Goal: Task Accomplishment & Management: Manage account settings

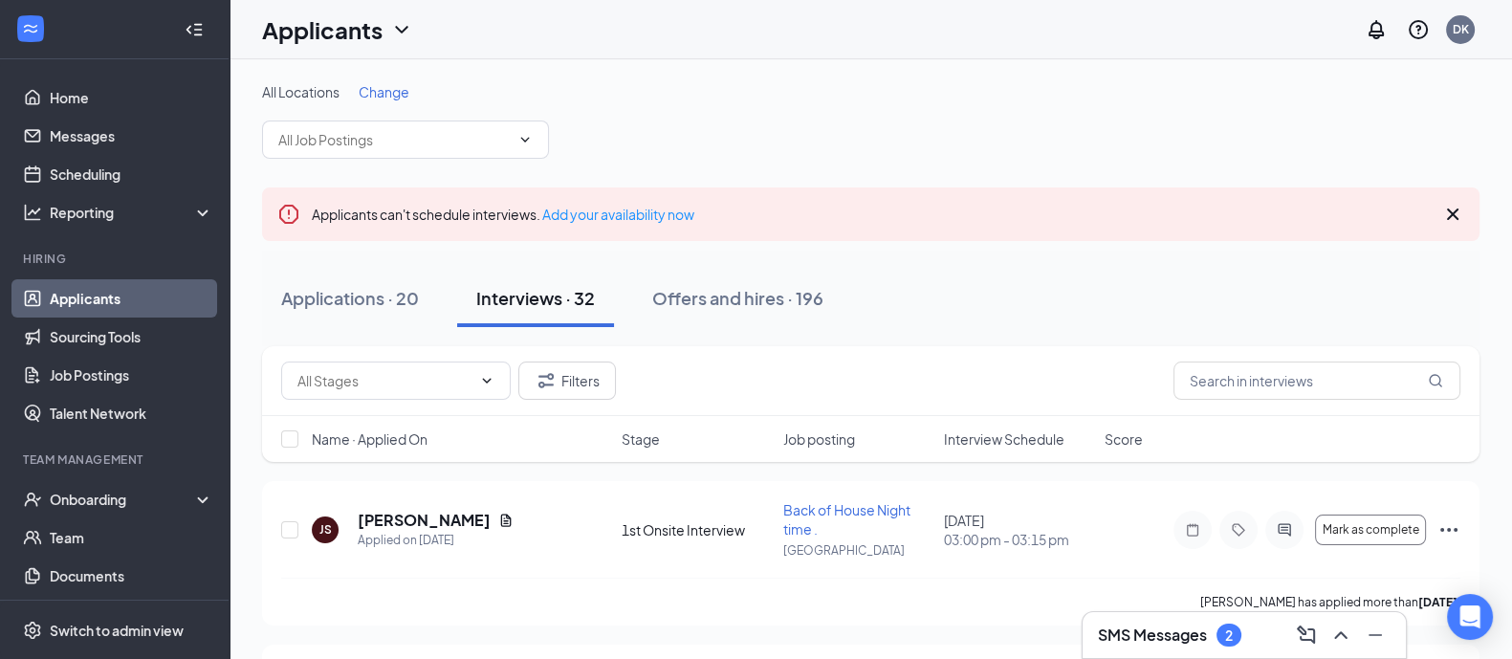
click at [511, 306] on div "Interviews · 32" at bounding box center [535, 298] width 119 height 24
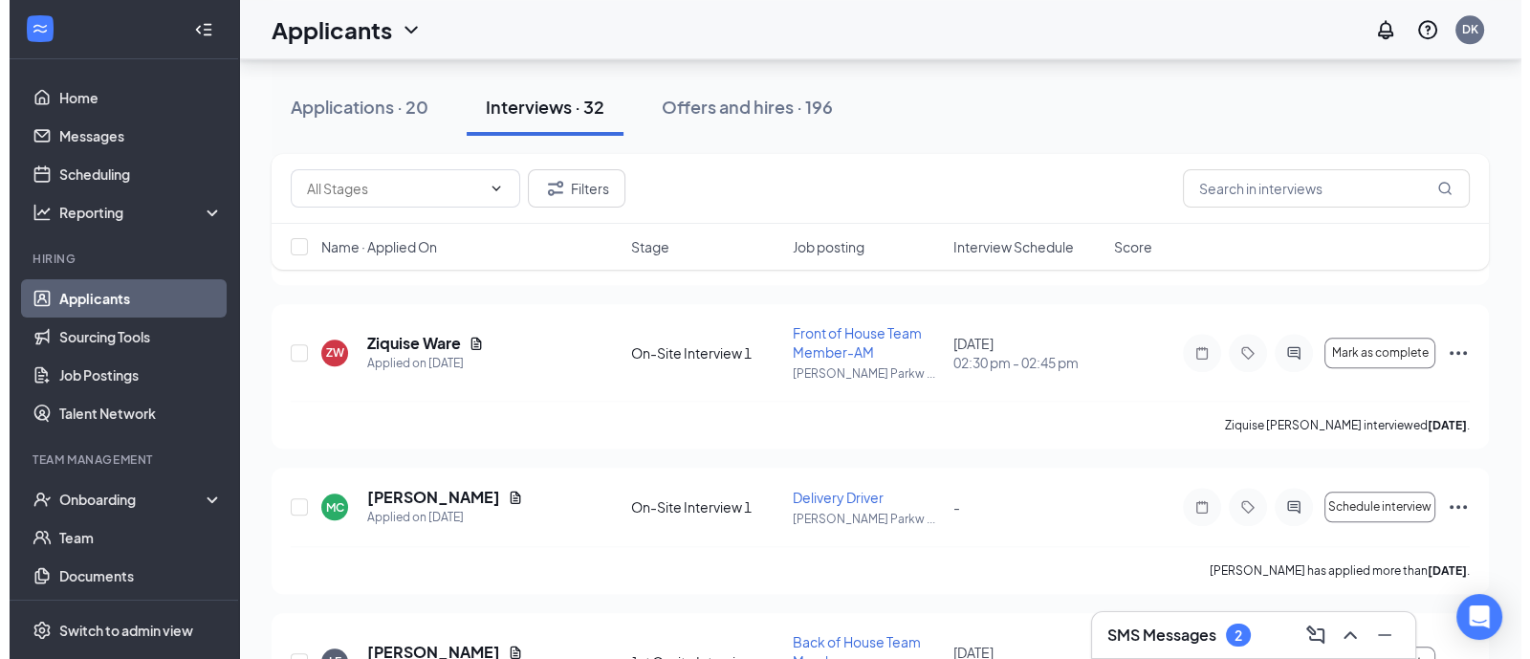
scroll to position [2610, 0]
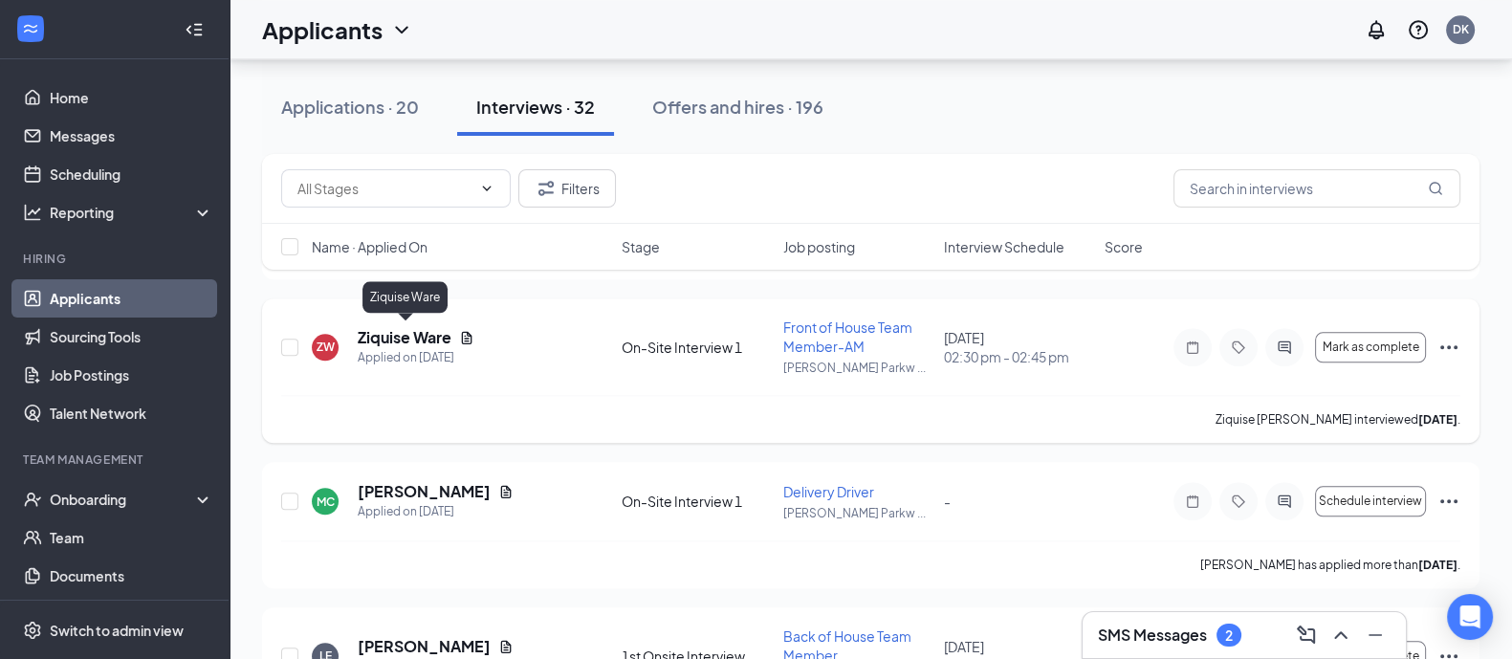
click at [372, 331] on h5 "Ziquise Ware" at bounding box center [405, 337] width 94 height 21
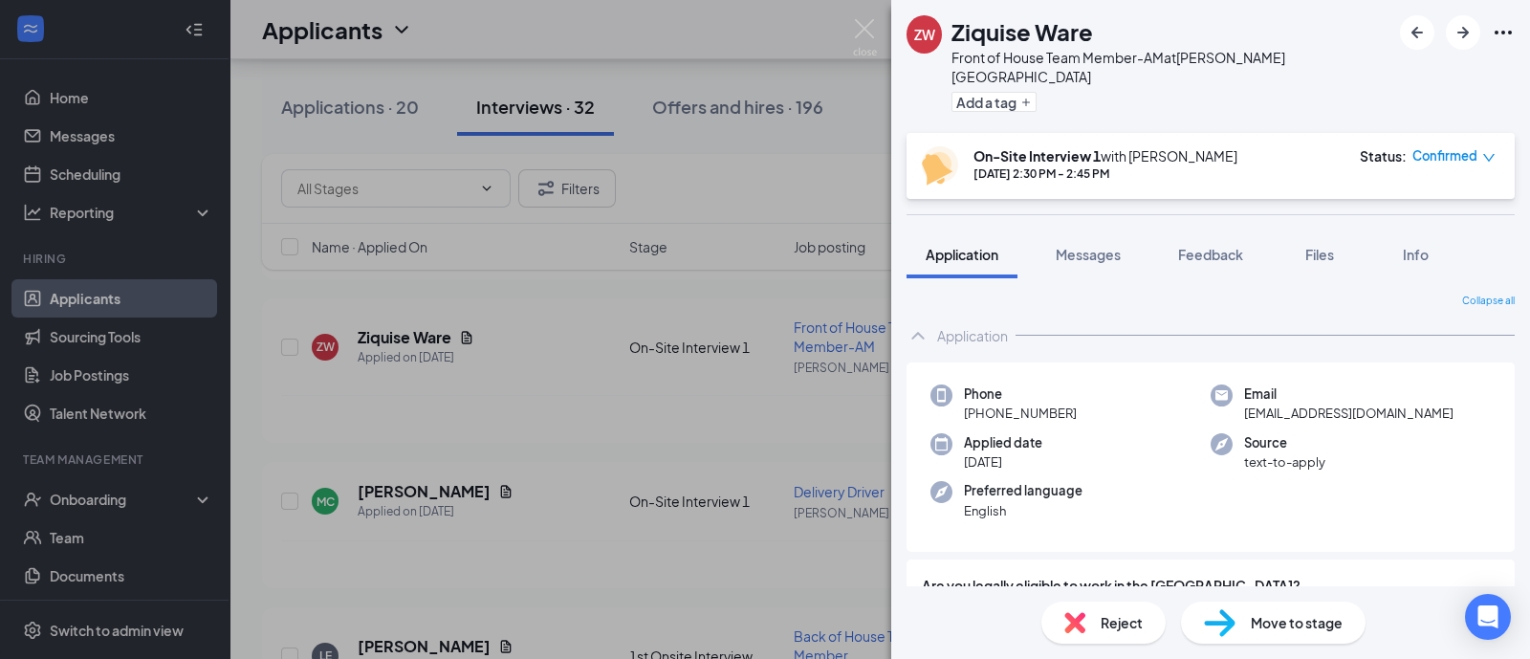
click at [1270, 614] on span "Move to stage" at bounding box center [1297, 622] width 92 height 21
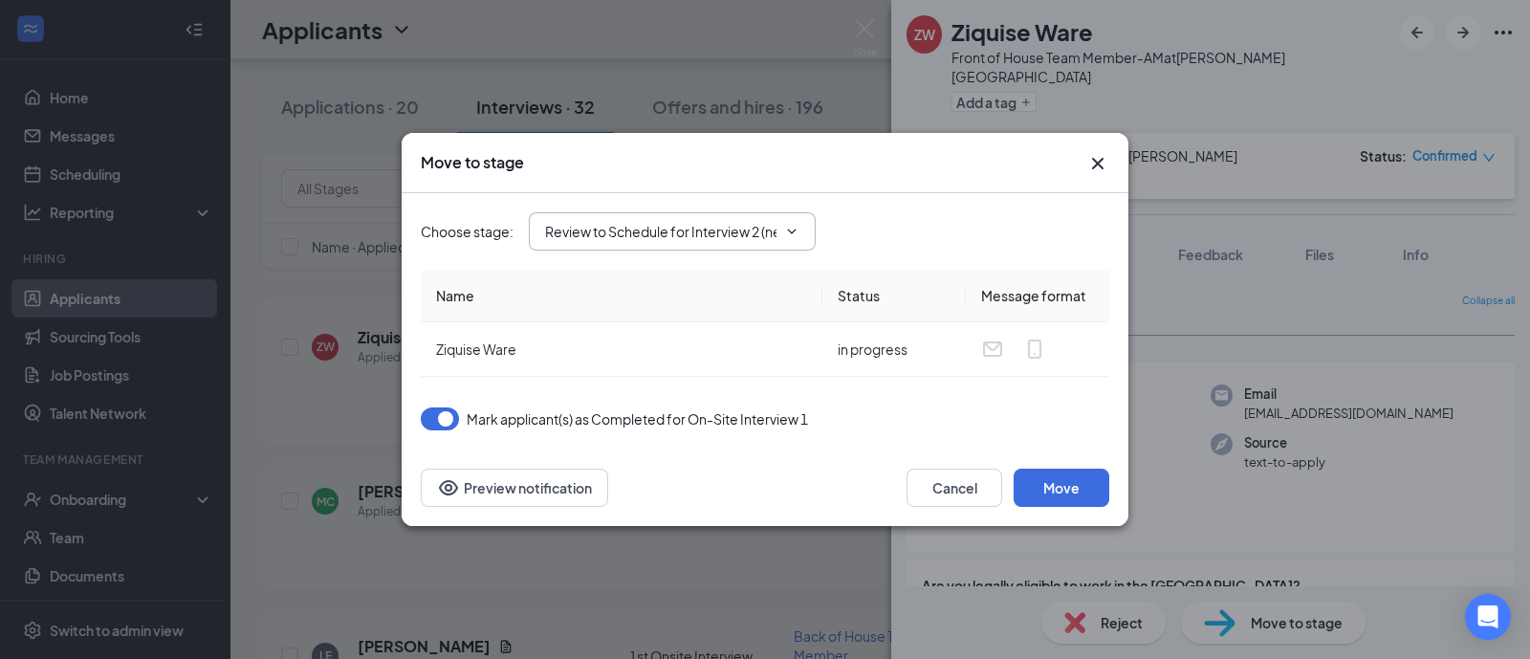
click at [804, 229] on span "Review to Schedule for Interview 2 (next stage)" at bounding box center [672, 231] width 287 height 38
click at [708, 226] on input "Review to Schedule for Interview 2 (next stage)" at bounding box center [660, 231] width 231 height 21
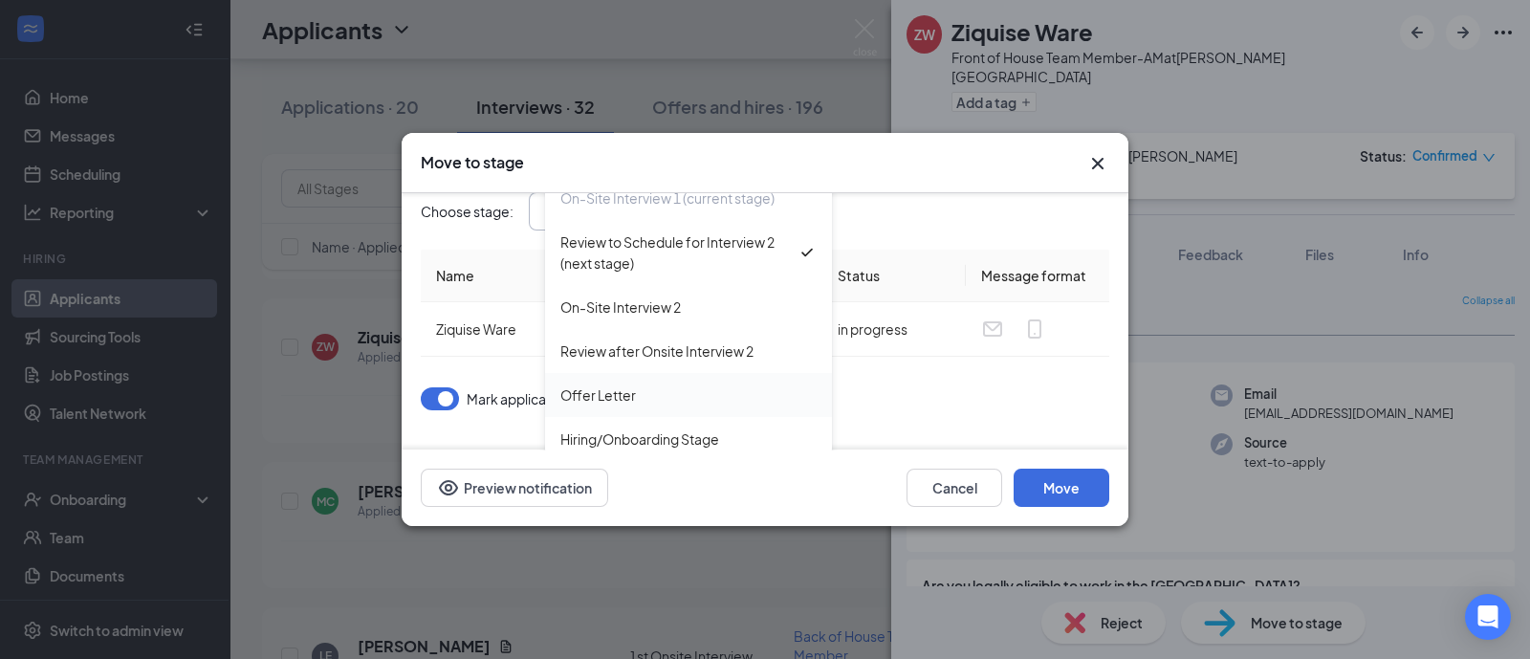
scroll to position [0, 0]
click at [634, 385] on div "Offer Letter" at bounding box center [598, 394] width 76 height 21
type input "Offer Letter"
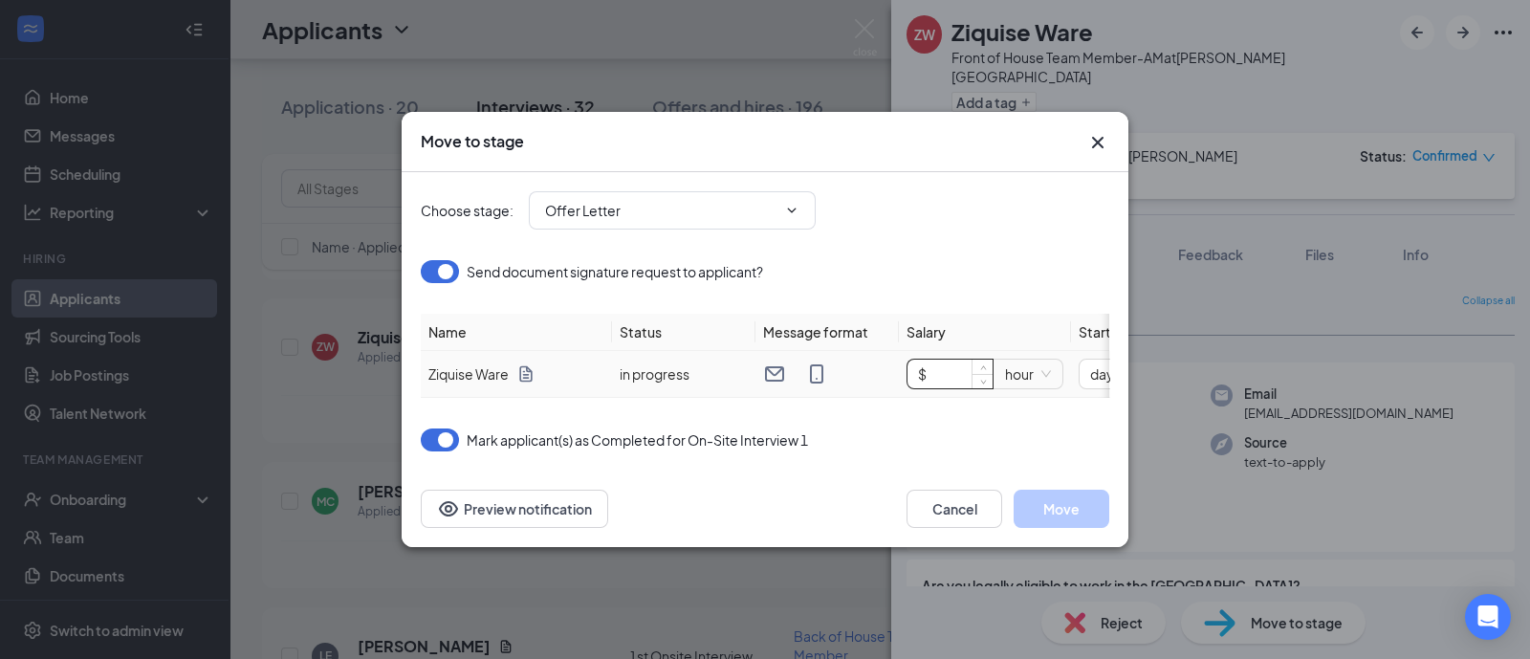
click at [948, 360] on input "$" at bounding box center [949, 374] width 85 height 29
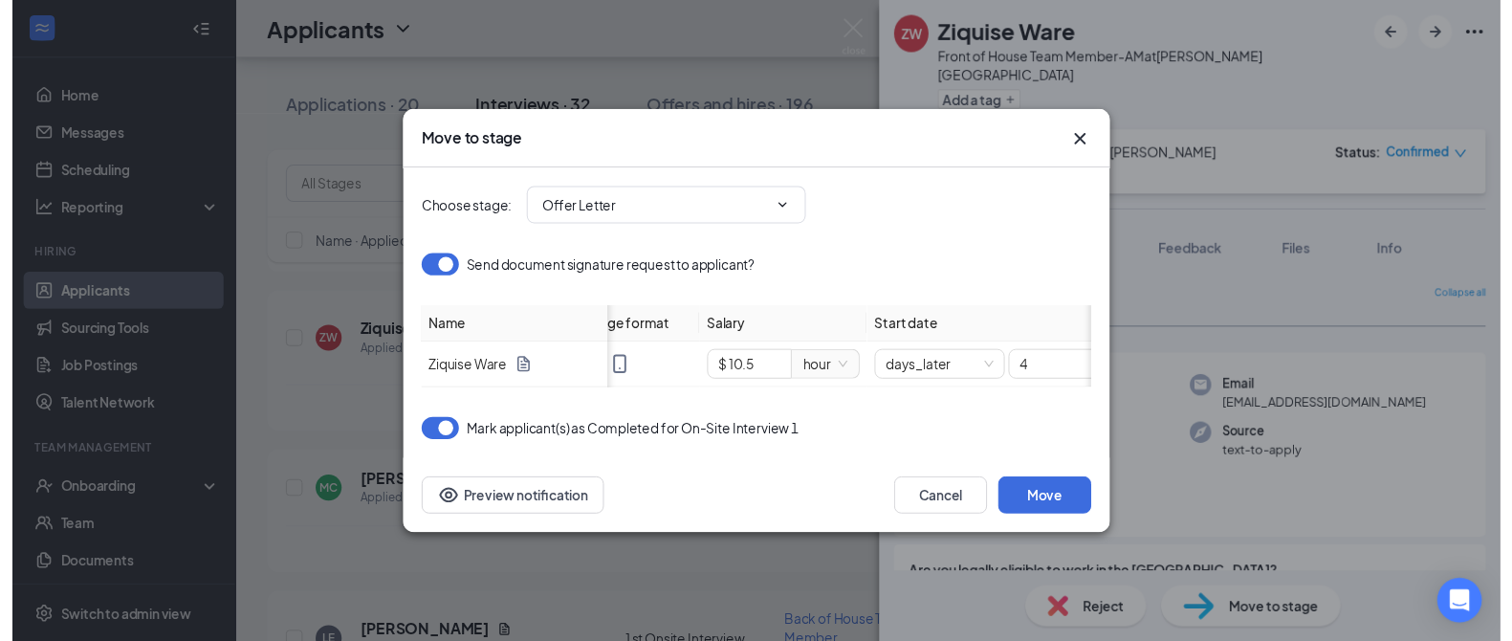
scroll to position [0, 249]
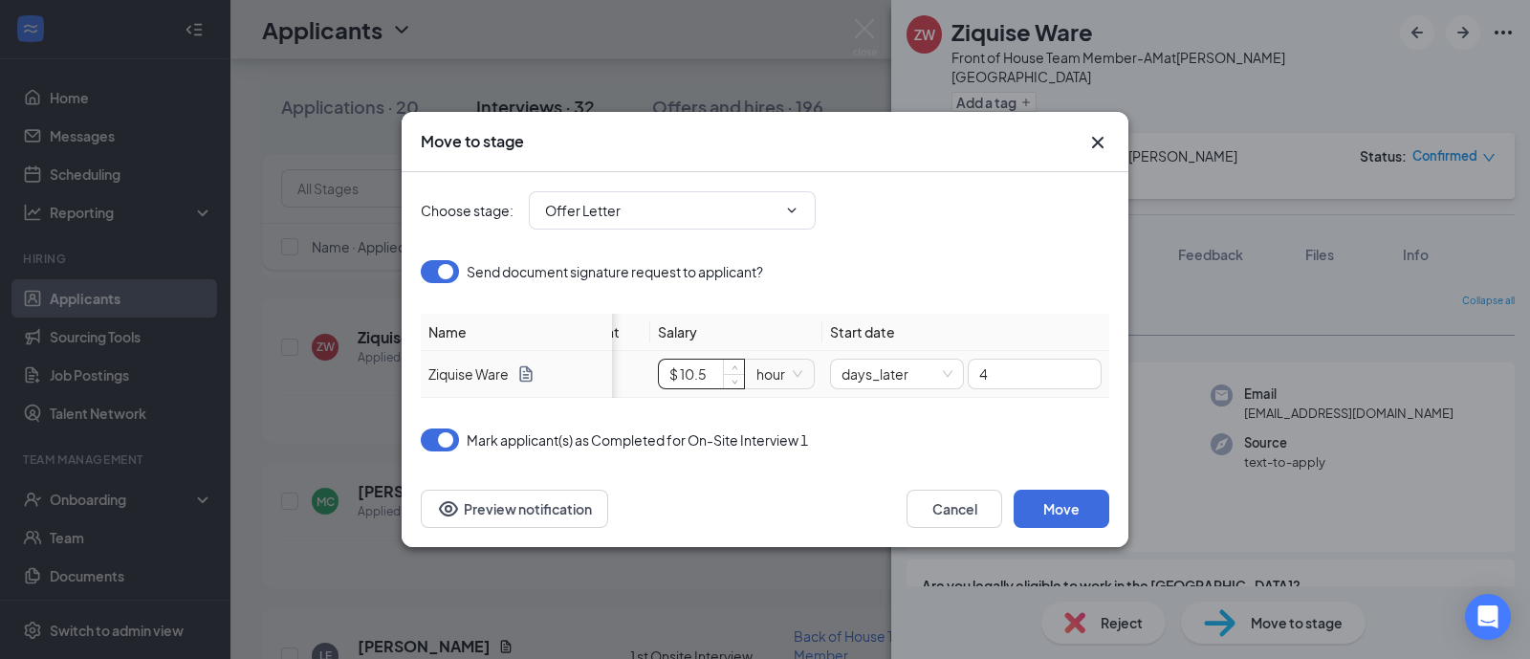
click at [714, 362] on input "$ 10.5" at bounding box center [701, 374] width 85 height 29
type input "$ 11"
click at [940, 451] on div "Mark applicant(s) as Completed for On-Site Interview 1" at bounding box center [765, 439] width 688 height 23
click at [941, 360] on span "days_later" at bounding box center [896, 374] width 111 height 29
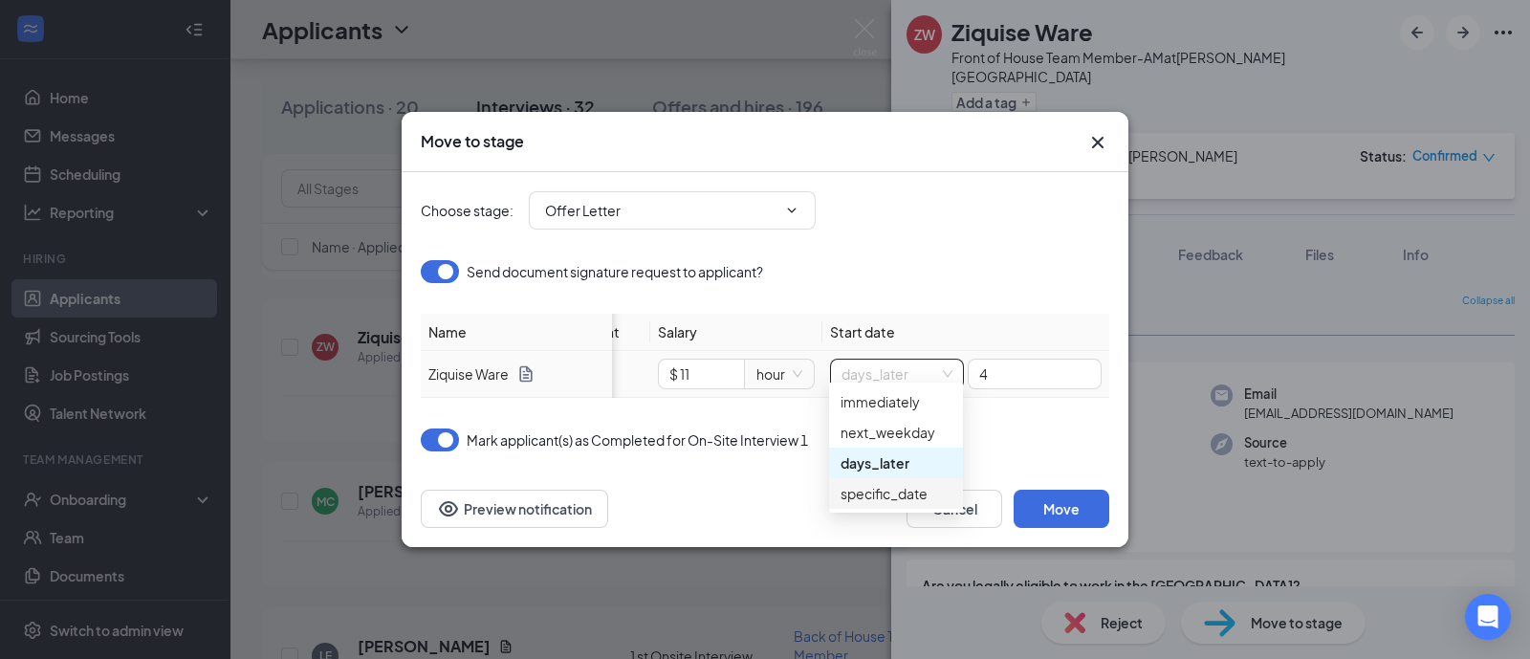
click at [901, 491] on div "specific_date" at bounding box center [895, 493] width 111 height 21
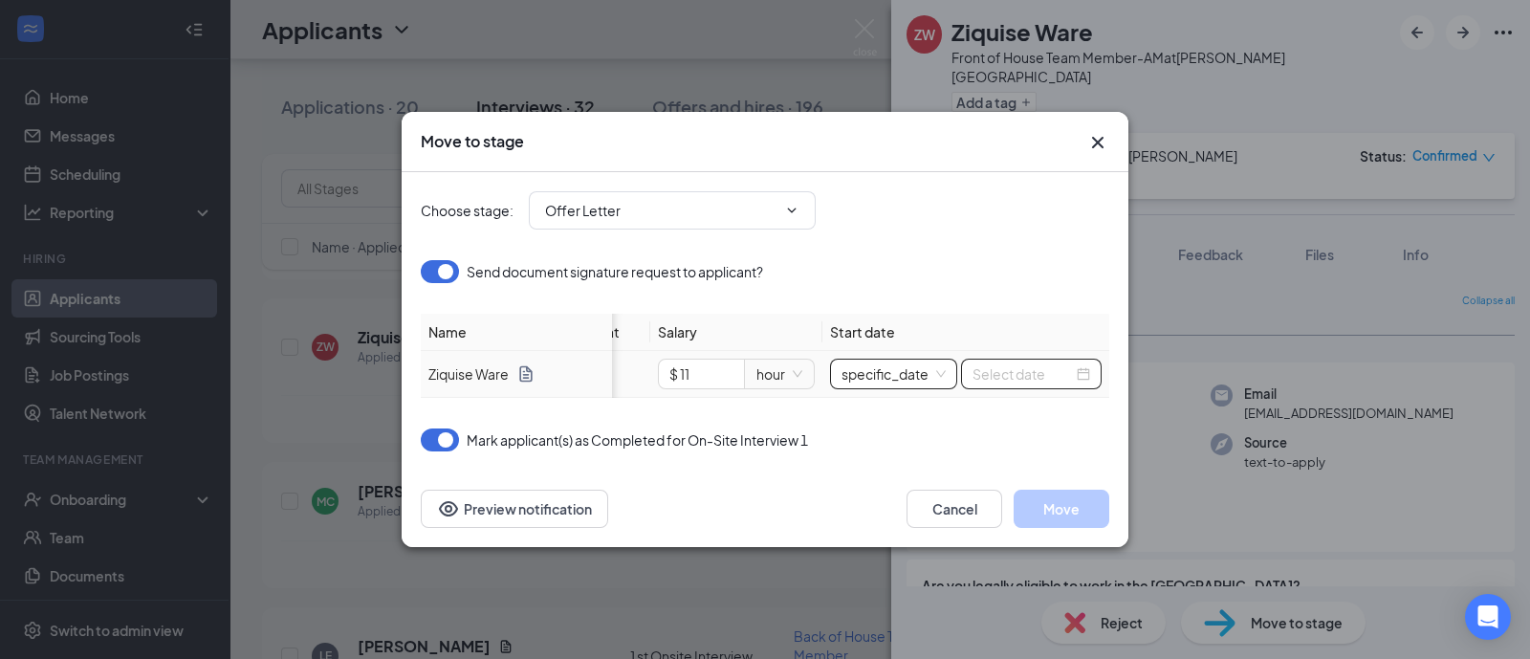
click at [1020, 367] on input at bounding box center [1022, 373] width 100 height 21
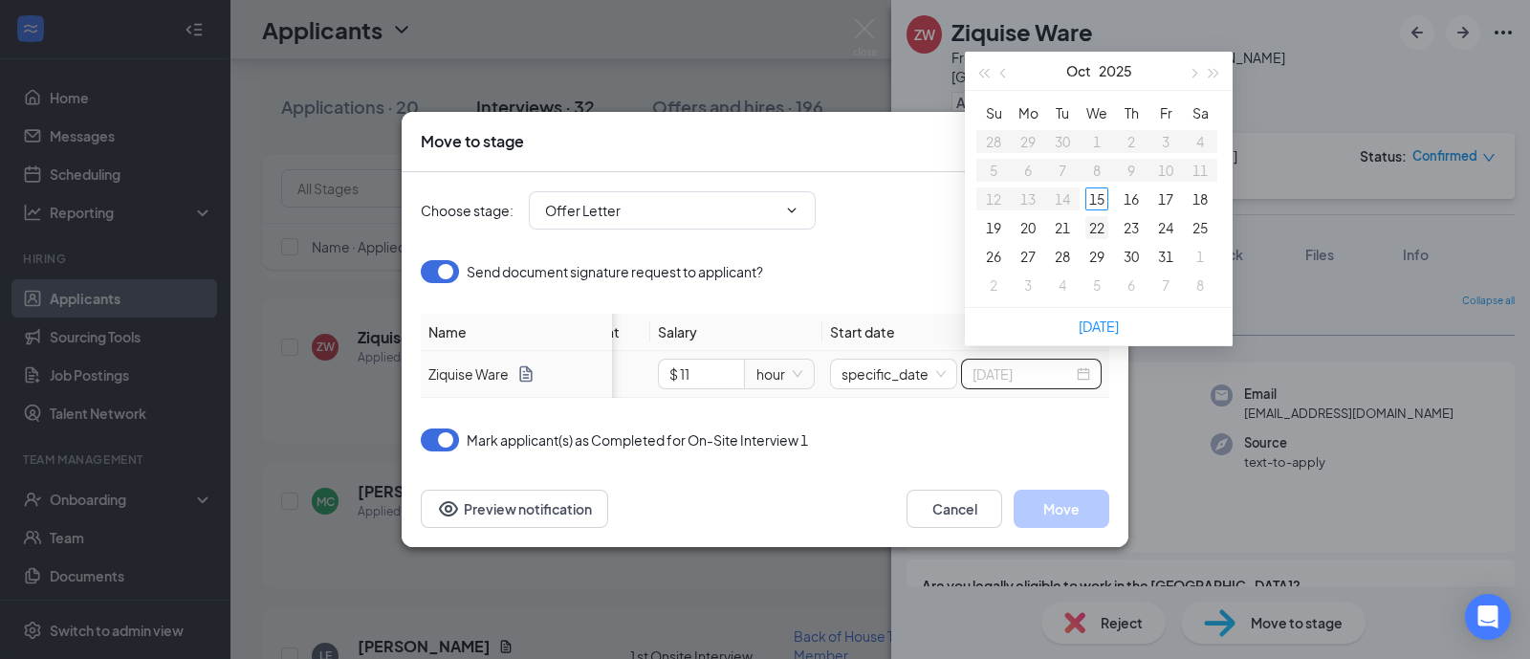
type input "[DATE]"
click at [1097, 220] on div "22" at bounding box center [1096, 227] width 23 height 23
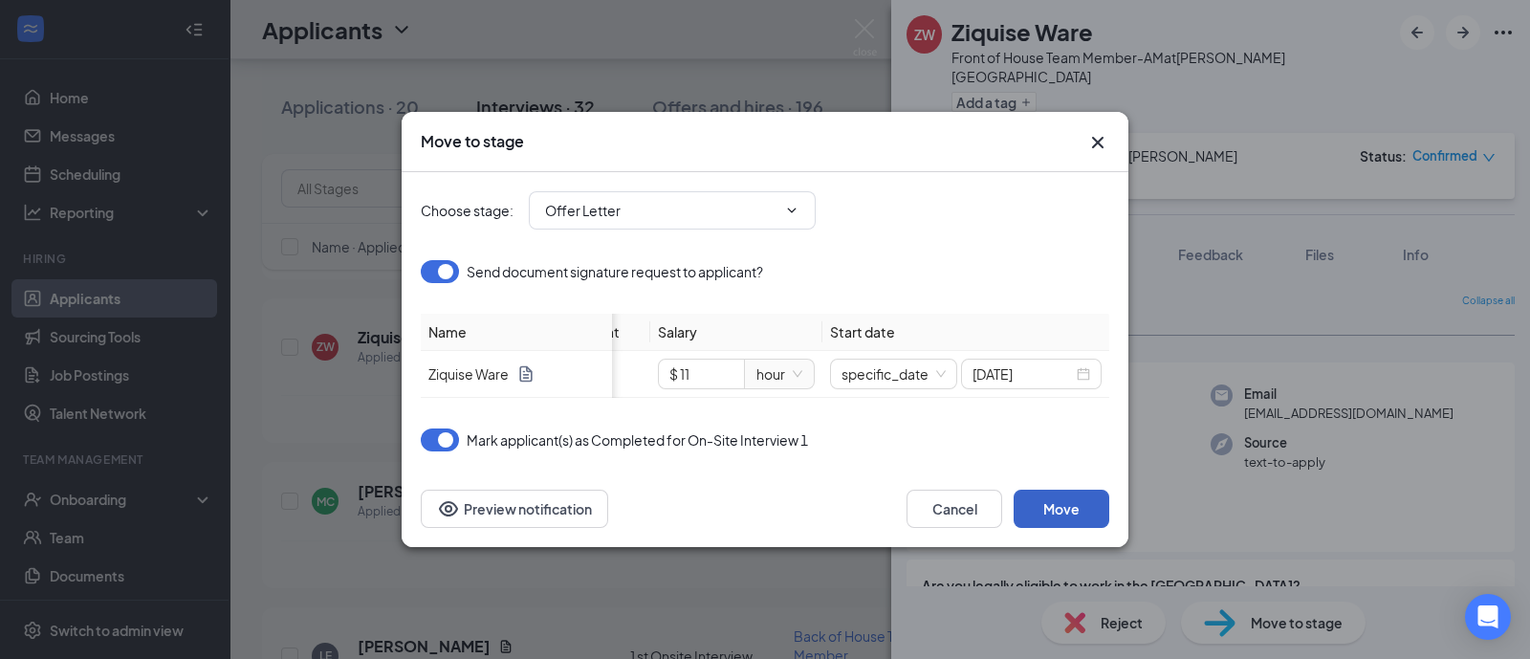
click at [1081, 528] on button "Move" at bounding box center [1062, 509] width 96 height 38
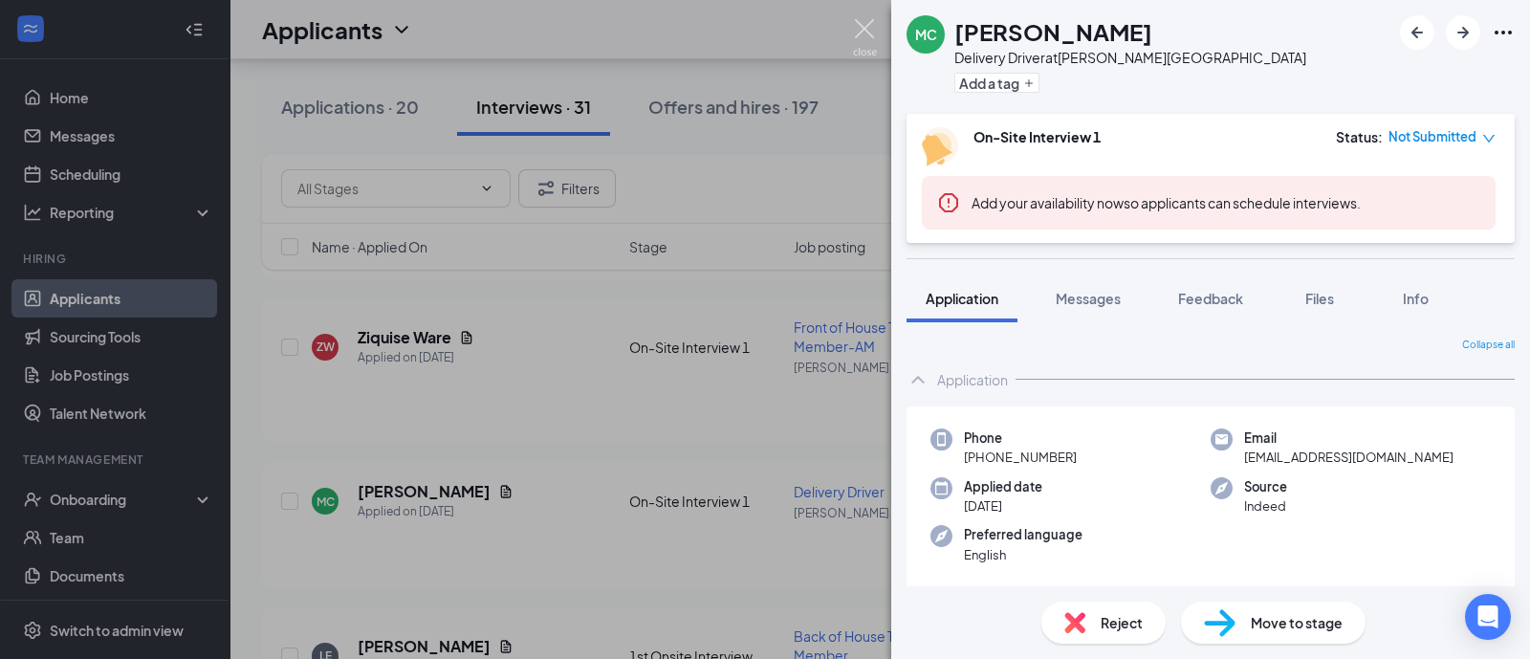
click at [860, 30] on img at bounding box center [865, 37] width 24 height 37
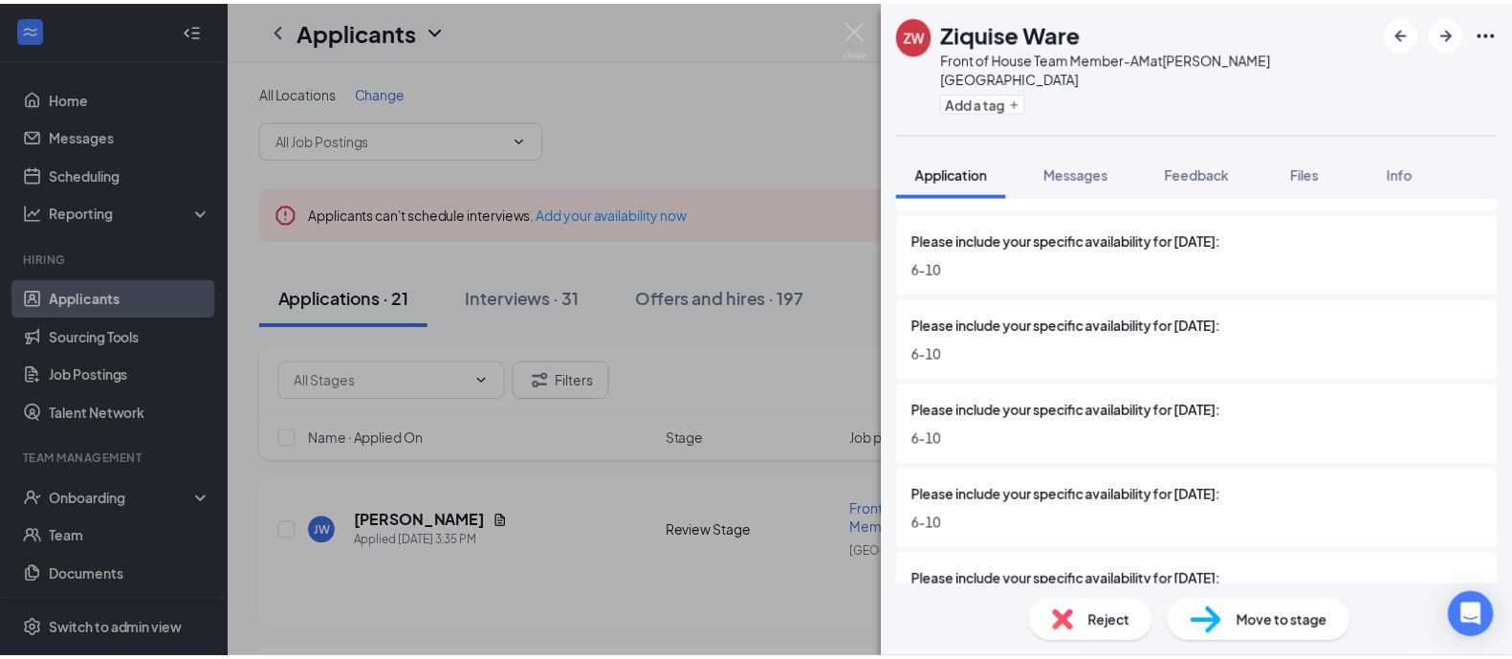
scroll to position [2105, 0]
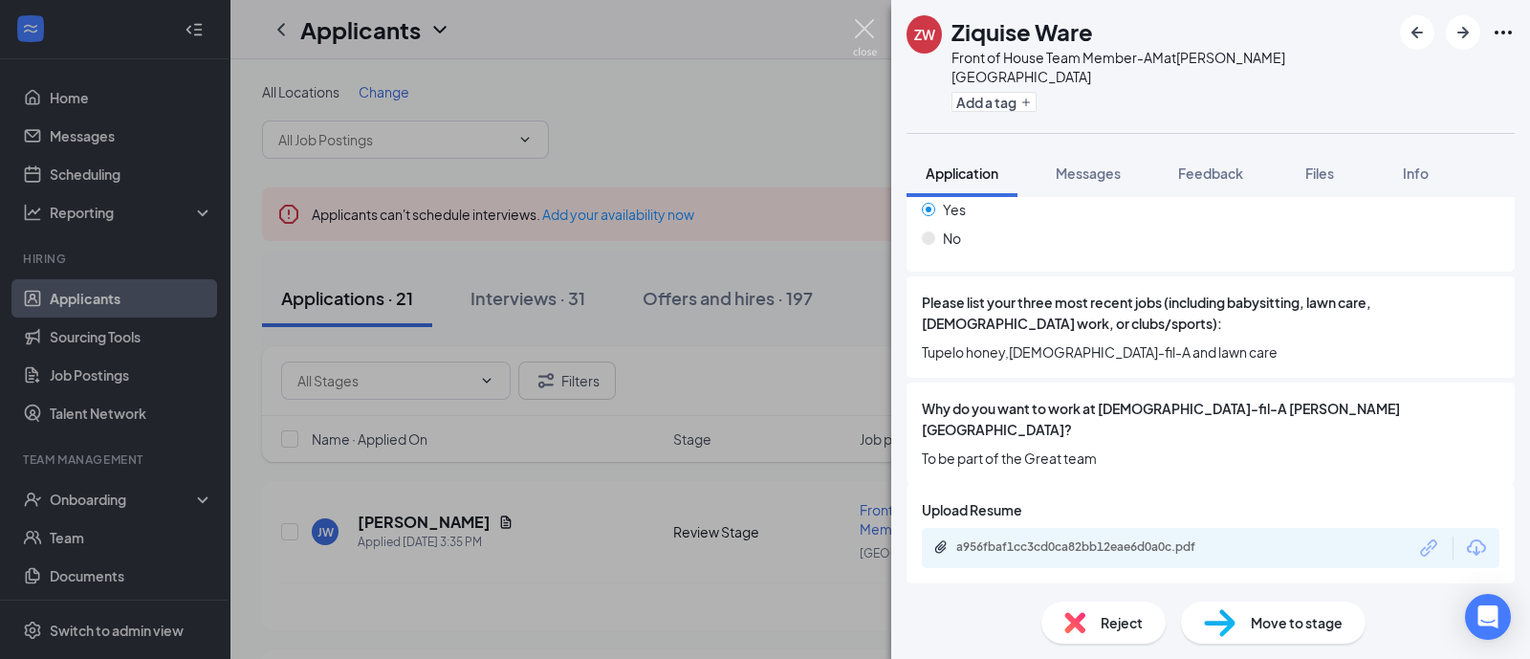
click at [861, 31] on img at bounding box center [865, 37] width 24 height 37
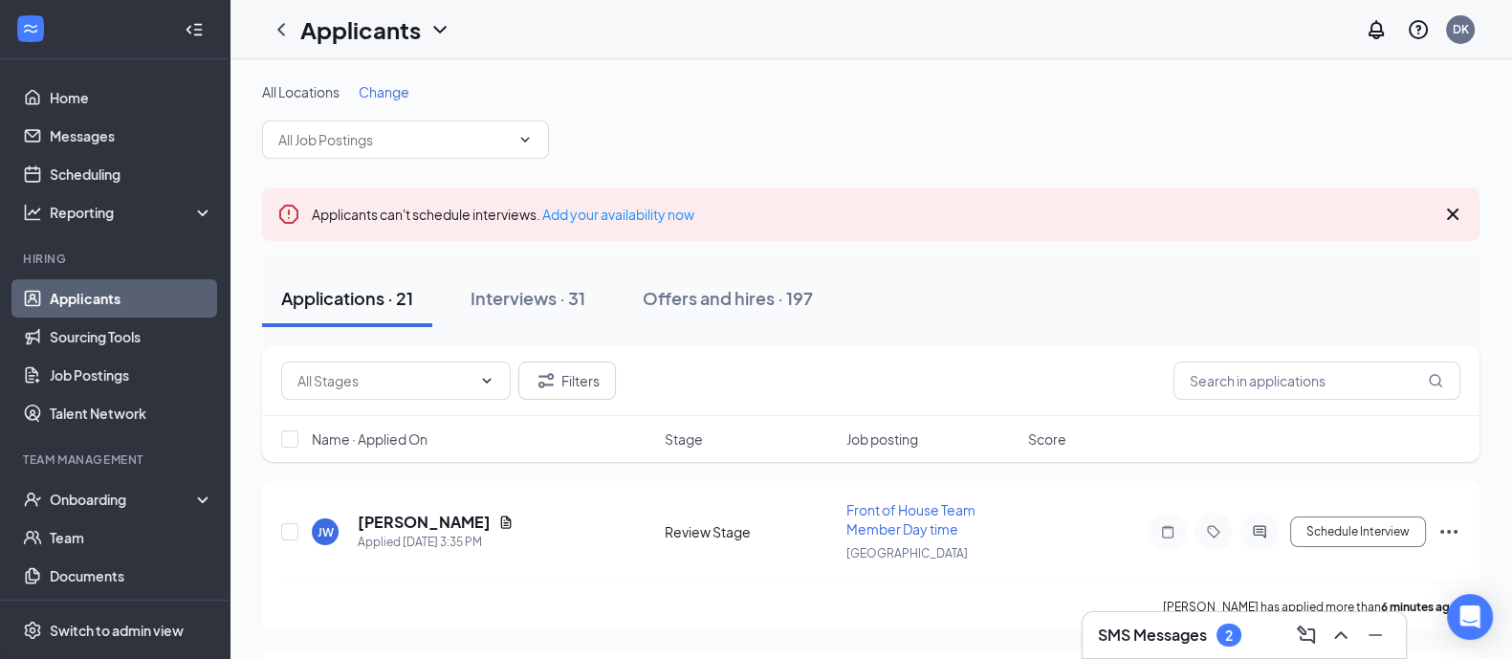
click at [1165, 631] on h3 "SMS Messages" at bounding box center [1152, 634] width 109 height 21
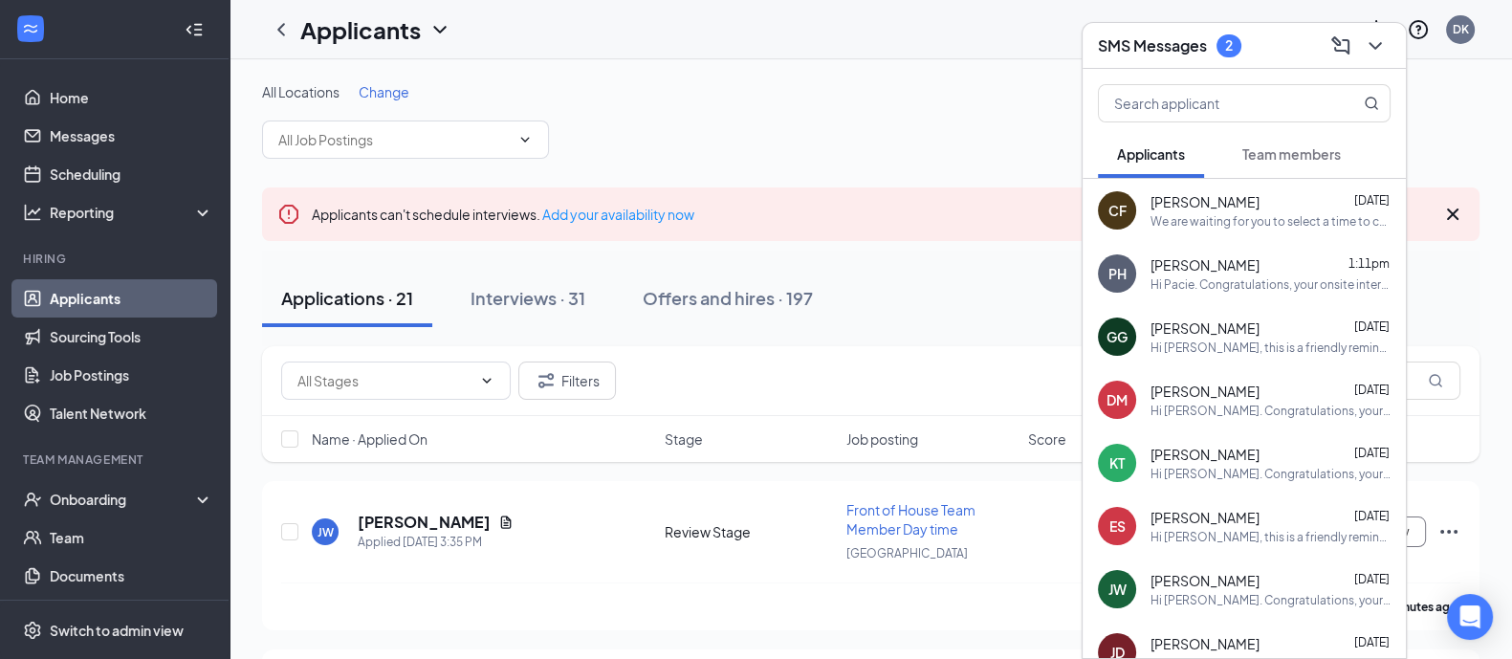
click at [1294, 142] on button "Team members" at bounding box center [1291, 154] width 137 height 48
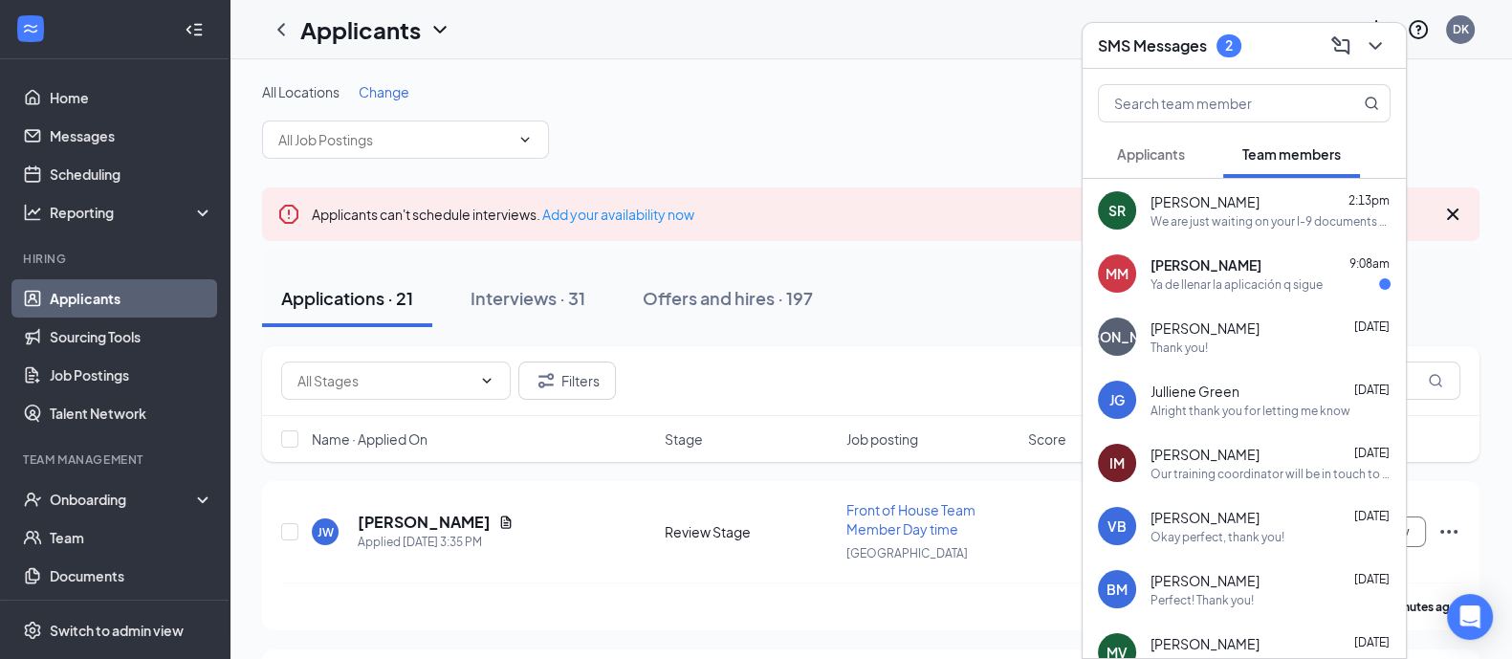
click at [1205, 260] on span "[PERSON_NAME]" at bounding box center [1205, 264] width 111 height 19
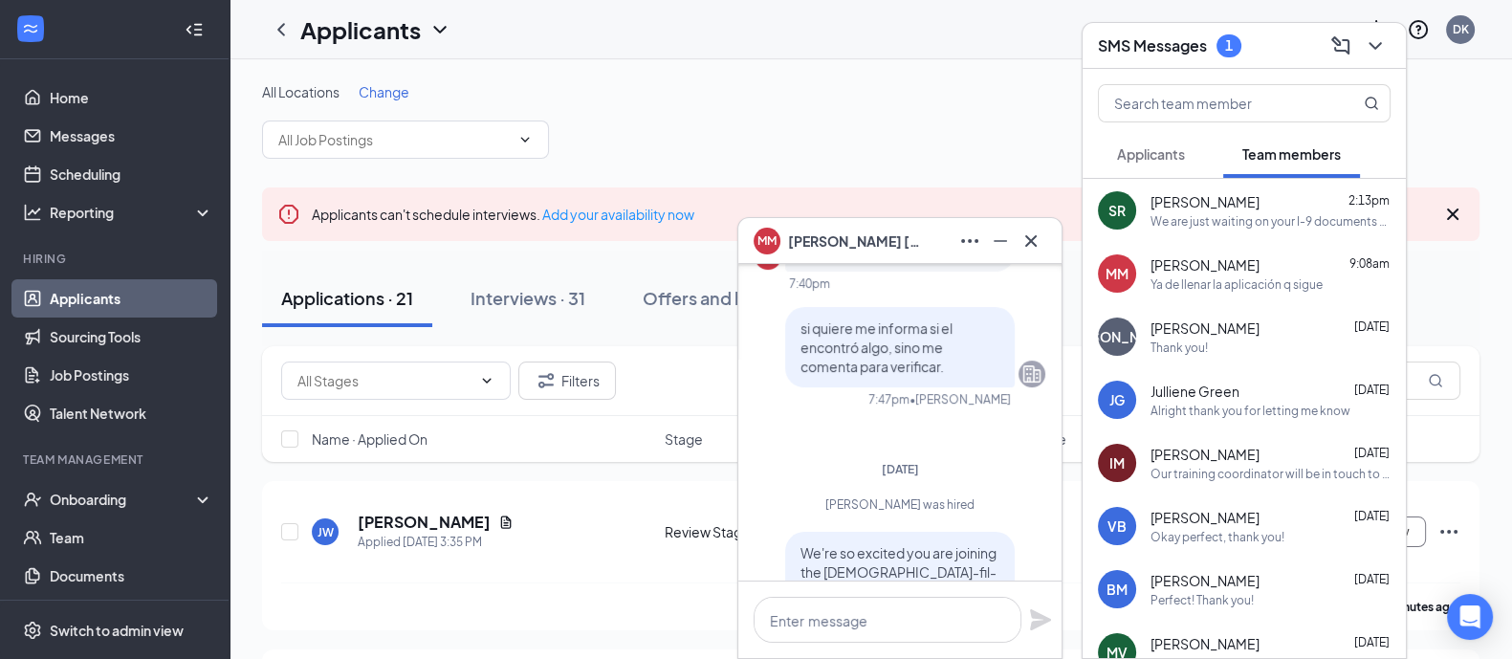
scroll to position [-824, 0]
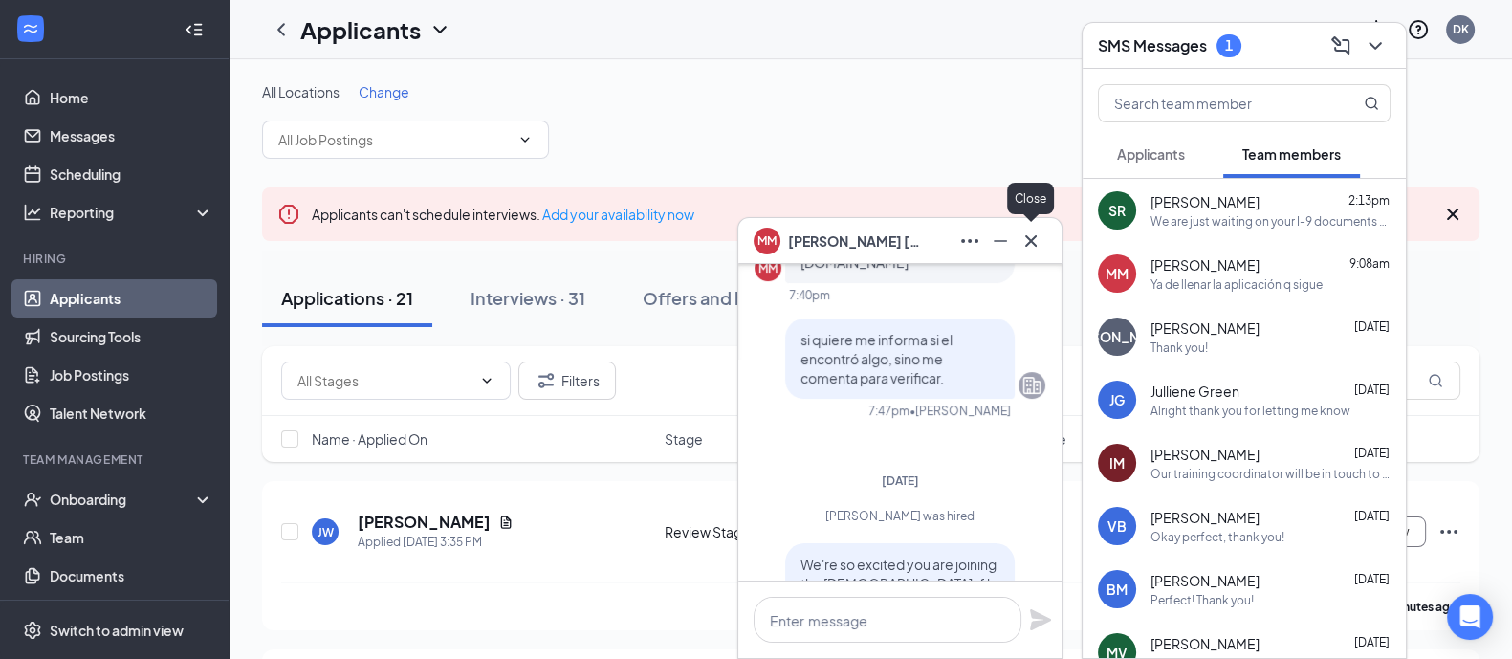
click at [1037, 219] on div "Close" at bounding box center [1030, 202] width 47 height 39
click at [1037, 227] on button at bounding box center [1030, 241] width 31 height 31
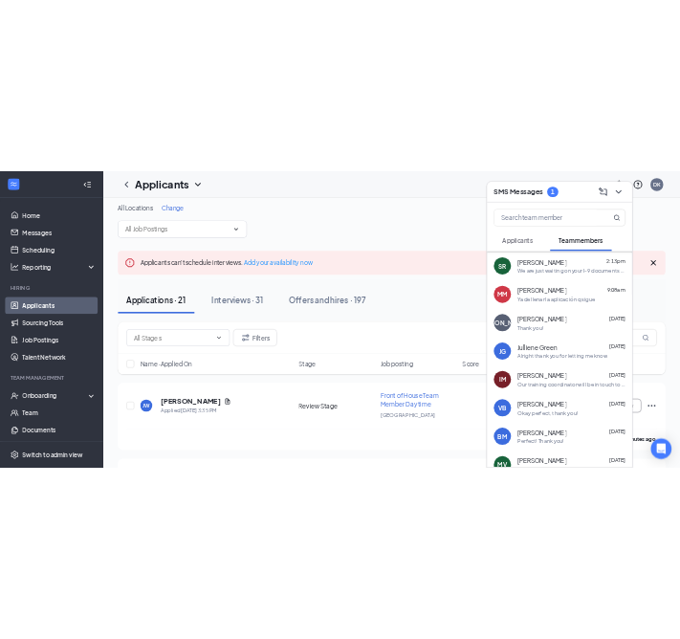
scroll to position [163, 0]
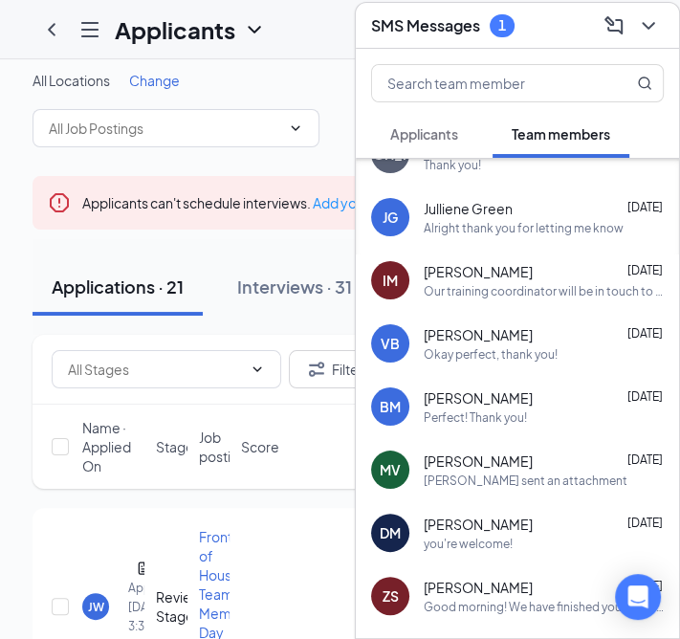
click at [87, 26] on icon "Hamburger" at bounding box center [89, 29] width 23 height 23
